Goal: Task Accomplishment & Management: Manage account settings

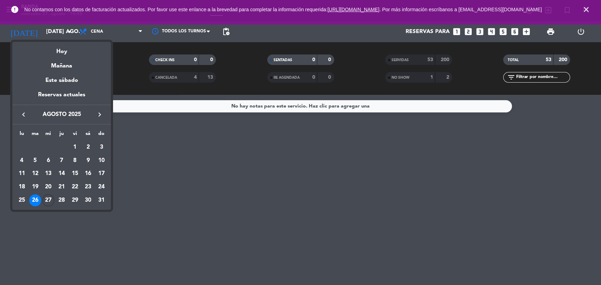
click at [588, 11] on div at bounding box center [300, 142] width 601 height 285
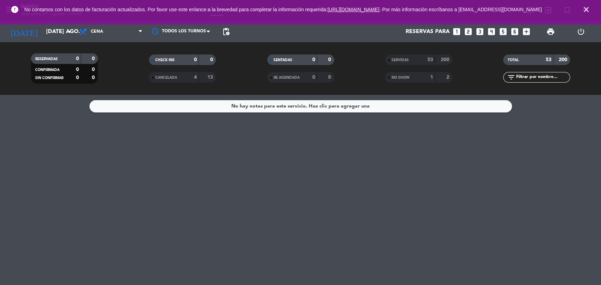
click at [586, 12] on icon "close" at bounding box center [586, 9] width 8 height 8
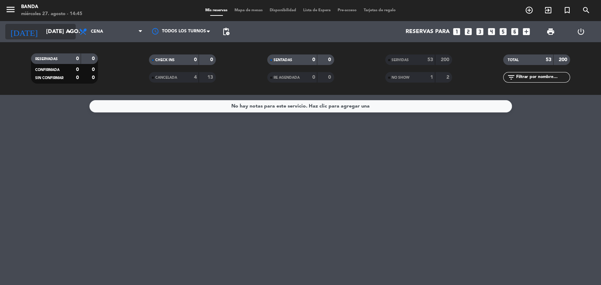
click at [62, 27] on input "[DATE] ago." at bounding box center [80, 32] width 74 height 14
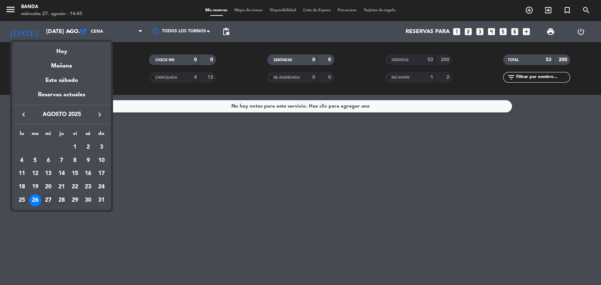
click at [55, 197] on td "28" at bounding box center [61, 200] width 13 height 13
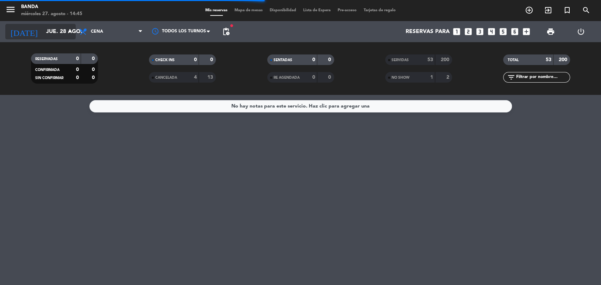
click at [56, 35] on input "jue. 28 ago." at bounding box center [80, 32] width 74 height 14
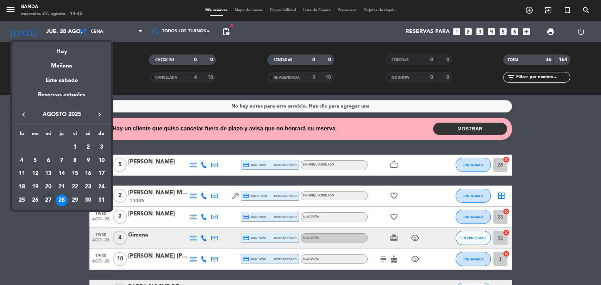
click at [52, 201] on div "27" at bounding box center [48, 201] width 12 height 12
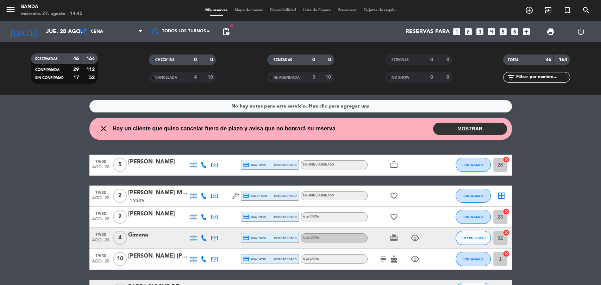
type input "mié. 27 ago."
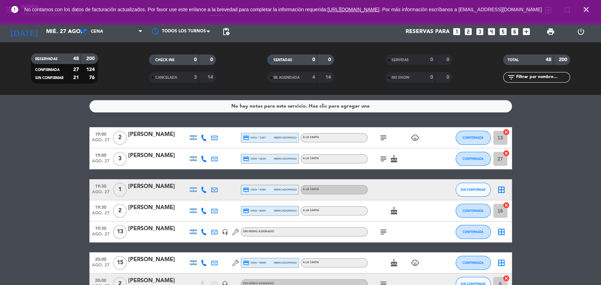
click at [522, 17] on span "No contamos con los datos de facturación actualizados. Por favor use este enlan…" at bounding box center [300, 9] width 552 height 15
drag, startPoint x: 518, startPoint y: 12, endPoint x: 522, endPoint y: 17, distance: 6.5
drag, startPoint x: 522, startPoint y: 17, endPoint x: 526, endPoint y: 23, distance: 6.9
click at [526, 23] on div "error No contamos con los datos de facturación actualizados. Por favor use este…" at bounding box center [300, 12] width 601 height 25
